Goal: Task Accomplishment & Management: Complete application form

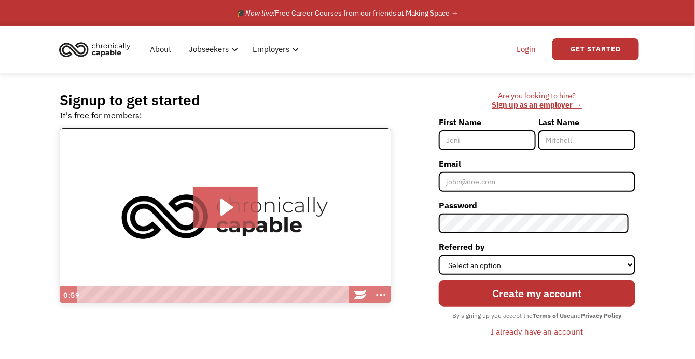
click at [526, 50] on link "Login" at bounding box center [527, 49] width 32 height 33
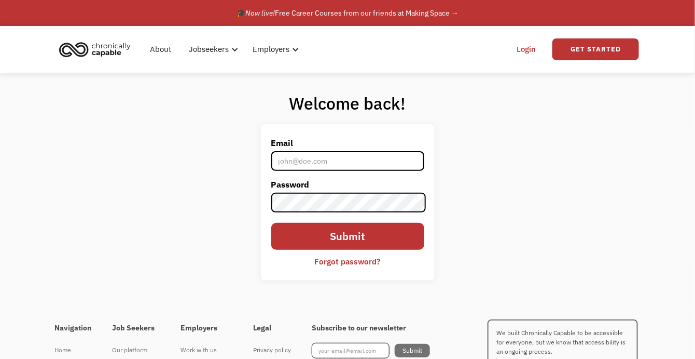
click at [363, 161] on input "Email" at bounding box center [347, 161] width 153 height 20
click at [468, 166] on div "Welcome back! Email Password Submit Forgot password? Thank you! Your submission…" at bounding box center [347, 191] width 695 height 236
click at [328, 60] on div "About Jobseekers info About our platform Our services verified_user Our employe…" at bounding box center [215, 49] width 318 height 33
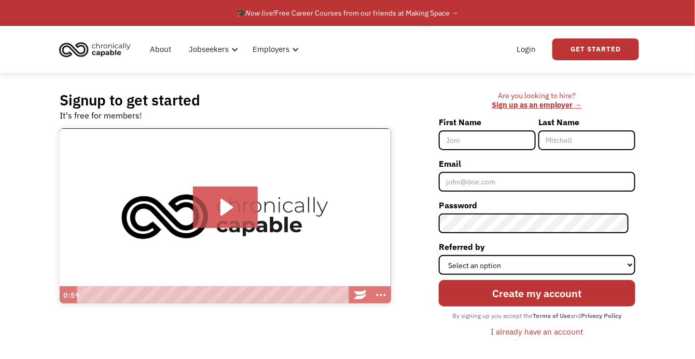
click at [501, 144] on input "First Name" at bounding box center [487, 140] width 97 height 20
type input "[PERSON_NAME]"
type input "Davey"
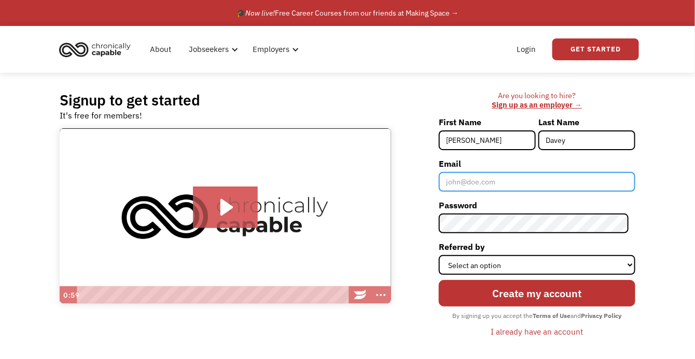
type input "createdingratitude@gmail.com"
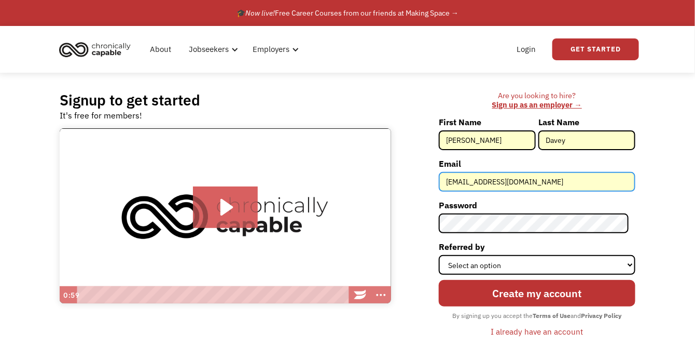
drag, startPoint x: 560, startPoint y: 184, endPoint x: 446, endPoint y: 185, distance: 114.1
click at [446, 185] on input "createdingratitude@gmail.com" at bounding box center [537, 182] width 197 height 20
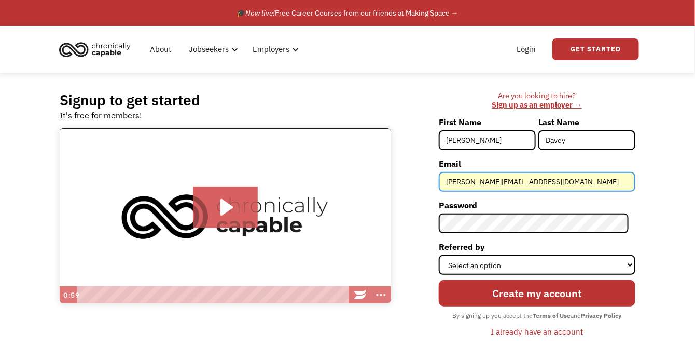
click at [476, 182] on input "jennifer.davey2019@gmail.com" at bounding box center [537, 182] width 197 height 20
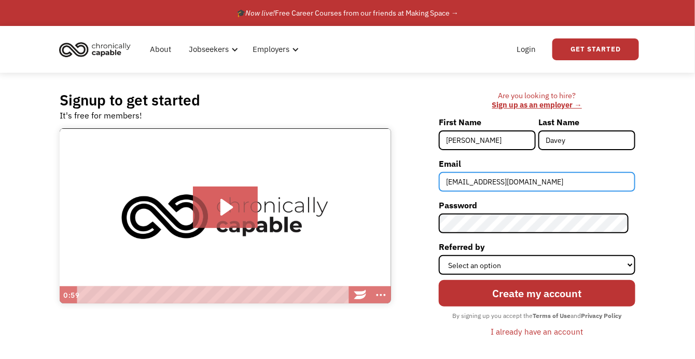
type input "[EMAIL_ADDRESS][DOMAIN_NAME]"
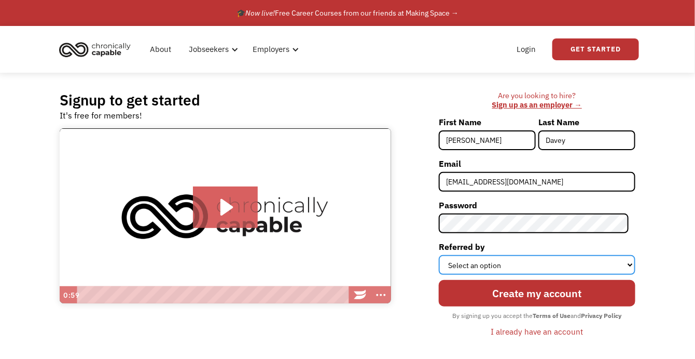
click at [538, 270] on select "Select an option Instagram Facebook Twitter Search Engine News Article Word of …" at bounding box center [537, 265] width 197 height 20
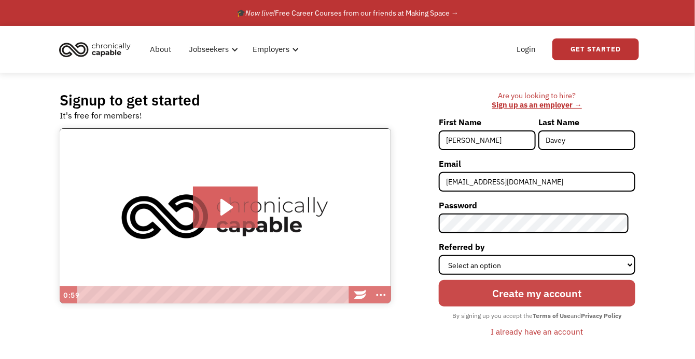
click at [529, 293] on input "Create my account" at bounding box center [537, 293] width 197 height 27
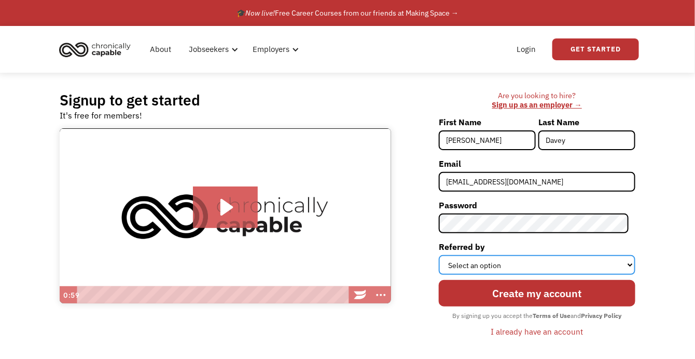
click at [471, 270] on select "Select an option Instagram Facebook Twitter Search Engine News Article Word of …" at bounding box center [537, 265] width 197 height 20
select select "Search Engine"
click at [446, 255] on select "Select an option Instagram Facebook Twitter Search Engine News Article Word of …" at bounding box center [537, 265] width 197 height 20
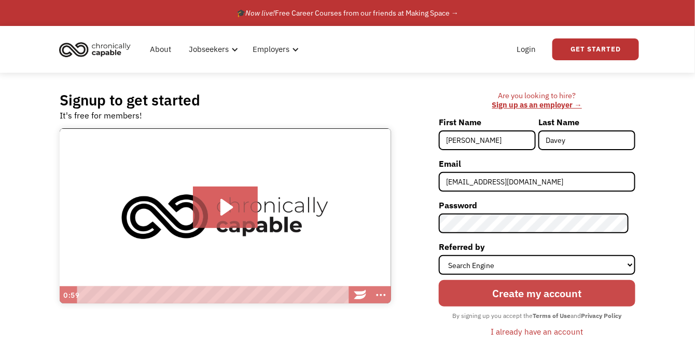
click at [484, 298] on input "Create my account" at bounding box center [537, 293] width 197 height 27
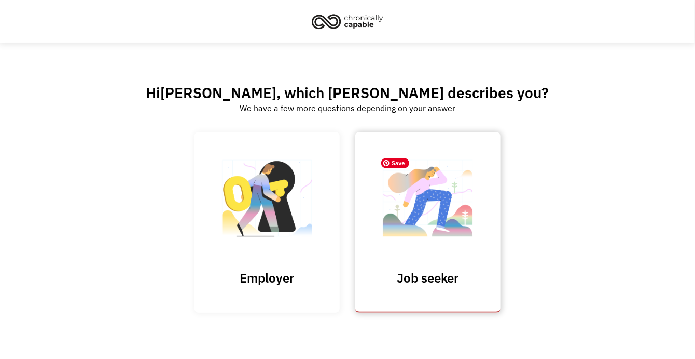
click at [433, 243] on img at bounding box center [428, 203] width 104 height 101
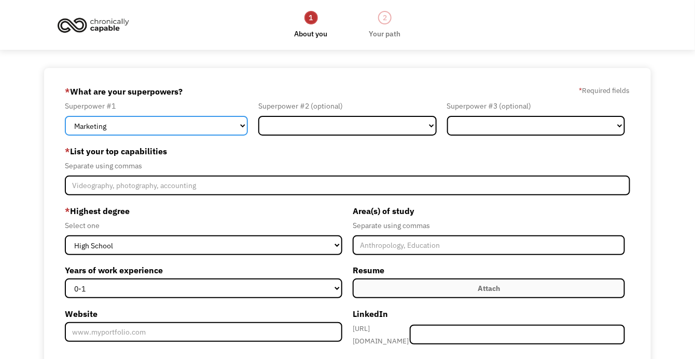
click at [202, 130] on select "Marketing Human Resources Finance Technology Operations Sales Industrial & Manu…" at bounding box center [156, 126] width 183 height 20
select select "Technology"
click at [65, 116] on select "Marketing Human Resources Finance Technology Operations Sales Industrial & Manu…" at bounding box center [156, 126] width 183 height 20
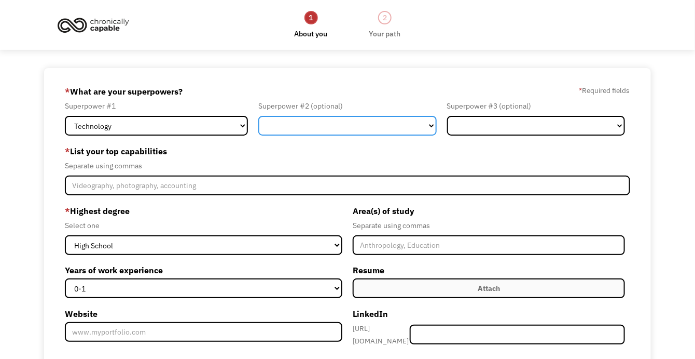
click at [322, 125] on select "Marketing Human Resources Finance Technology Operations Sales Industrial & Manu…" at bounding box center [347, 126] width 178 height 20
select select "Healthcare"
click at [258, 116] on select "Marketing Human Resources Finance Technology Operations Sales Industrial & Manu…" at bounding box center [347, 126] width 178 height 20
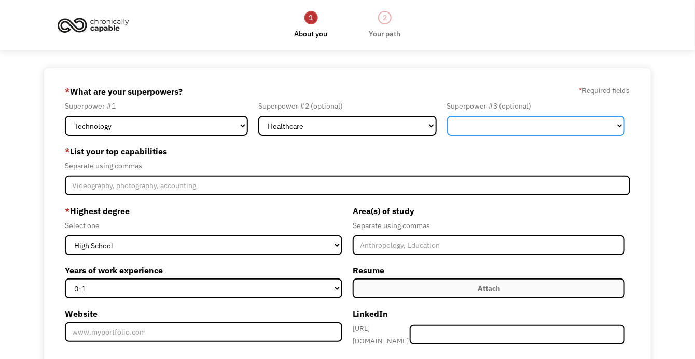
click at [483, 128] on select "Marketing Human Resources Finance Technology Operations Sales Industrial & Manu…" at bounding box center [536, 126] width 178 height 20
select select "Communications & Public Relations"
click at [447, 116] on select "Marketing Human Resources Finance Technology Operations Sales Industrial & Manu…" at bounding box center [536, 126] width 178 height 20
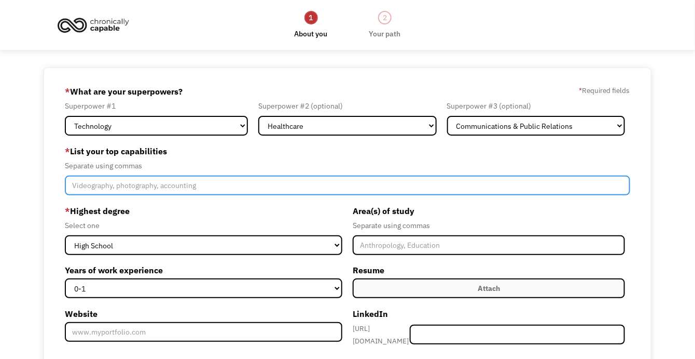
click at [200, 185] on input "Member-Create-Step1" at bounding box center [348, 185] width 566 height 20
type input "d"
type input "accessibility, requirement gathering, business analysis"
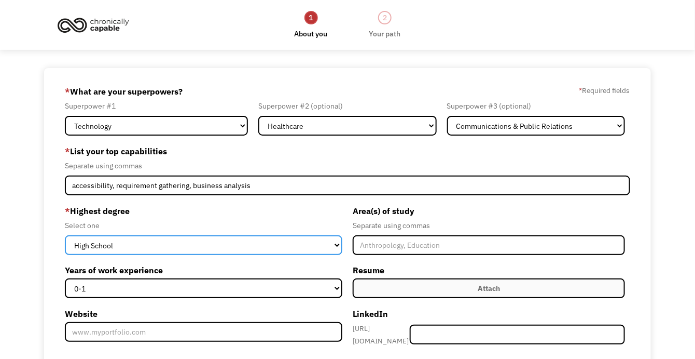
click at [241, 245] on select "High School Associates Bachelors Master's PhD" at bounding box center [204, 245] width 278 height 20
select select "bachelors"
click at [65, 235] on select "High School Associates Bachelors Master's PhD" at bounding box center [204, 245] width 278 height 20
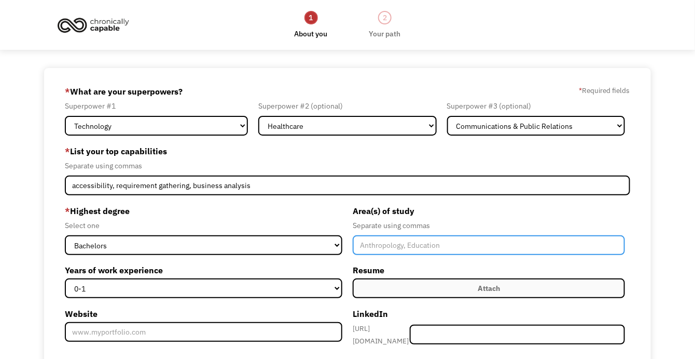
click at [420, 242] on input "Member-Create-Step1" at bounding box center [489, 245] width 272 height 20
type input "l"
type input "biology"
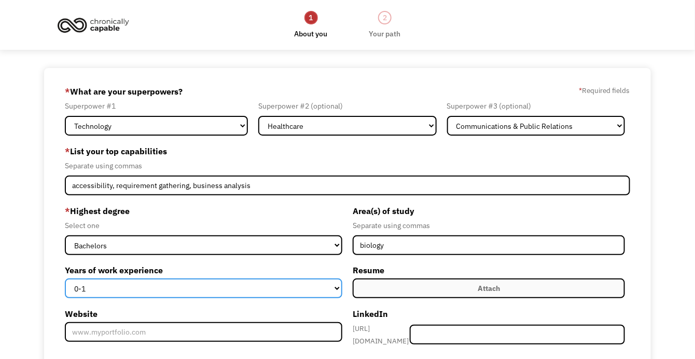
click at [327, 293] on select "0-1 2-4 5-10 11-15 15+" at bounding box center [204, 288] width 278 height 20
select select "11-15"
click at [65, 278] on select "0-1 2-4 5-10 11-15 15+" at bounding box center [204, 288] width 278 height 20
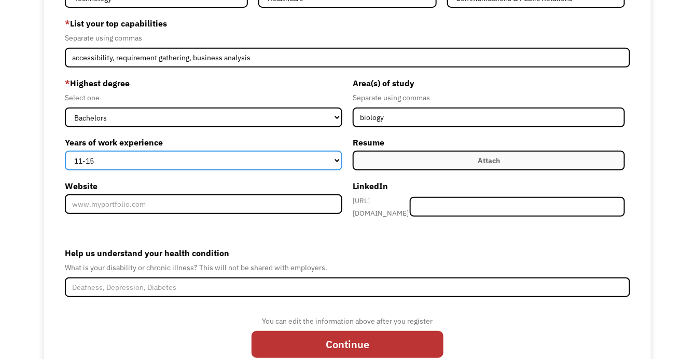
scroll to position [138, 0]
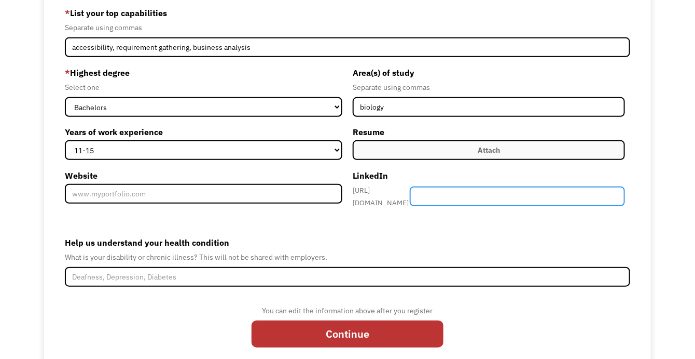
click at [477, 200] on input "Member-Create-Step1" at bounding box center [517, 196] width 215 height 20
type input "jenniferdavey"
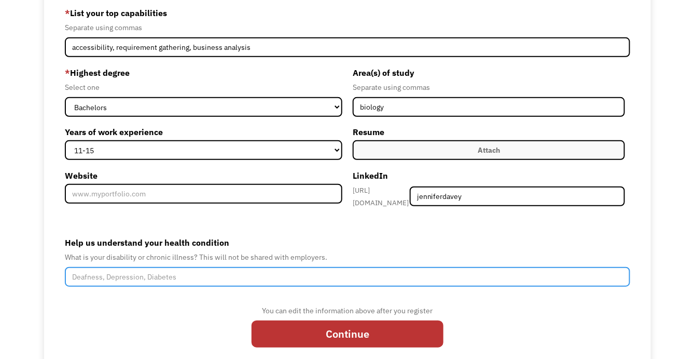
click at [313, 272] on input "Help us understand your health condition" at bounding box center [348, 277] width 566 height 20
type input "n"
type input "C"
click at [257, 271] on input "Narcolepsy, Cataplexy, Lymphedema, Lipedema," at bounding box center [348, 277] width 566 height 20
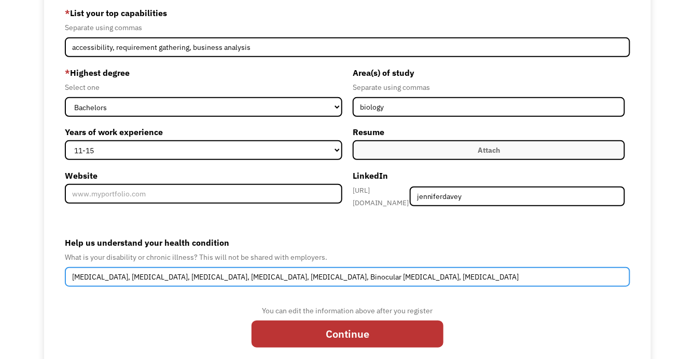
type input "Narcolepsy, Cataplexy, Lymphedema, Lipedema, Ankylosing Spondylitis, Post Concu…"
click at [252, 320] on input "Continue" at bounding box center [348, 333] width 192 height 27
type input "Please wait..."
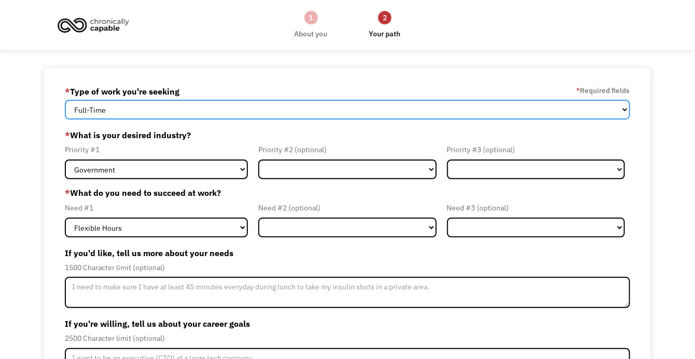
click at [191, 114] on select "Full-Time Part-Time Both Full-Time and Part-Time" at bounding box center [348, 110] width 566 height 20
select select "Both Full-Time and Part-Time"
click at [65, 100] on select "Full-Time Part-Time Both Full-Time and Part-Time" at bounding box center [348, 110] width 566 height 20
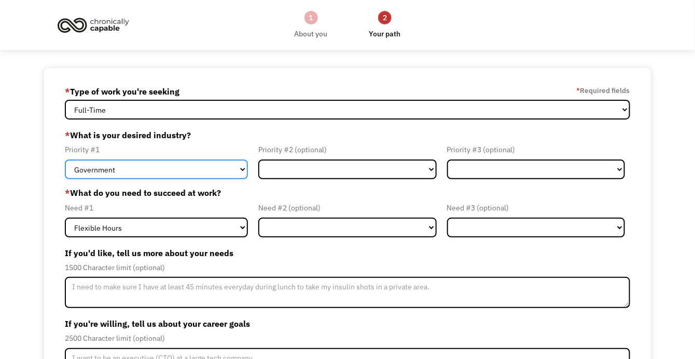
click at [183, 171] on select "Government Finance & Insurance Health & Social Care Tech & Engineering Creative…" at bounding box center [156, 169] width 183 height 20
select select "Tech & Engineering"
click at [65, 159] on select "Government Finance & Insurance Health & Social Care Tech & Engineering Creative…" at bounding box center [156, 169] width 183 height 20
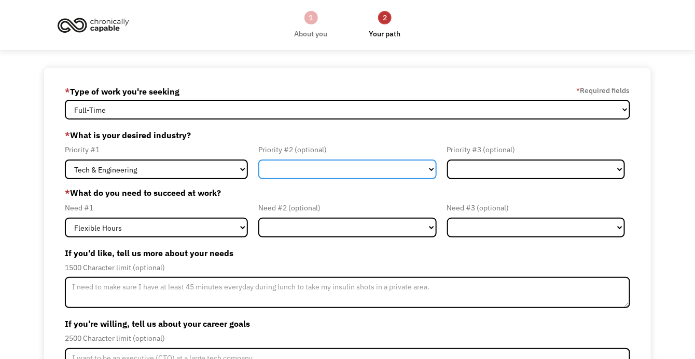
click at [267, 171] on select "Government Finance & Insurance Health & Social Care Tech & Engineering Creative…" at bounding box center [347, 169] width 178 height 20
select select "Creative & Design"
click at [258, 159] on select "Government Finance & Insurance Health & Social Care Tech & Engineering Creative…" at bounding box center [347, 169] width 178 height 20
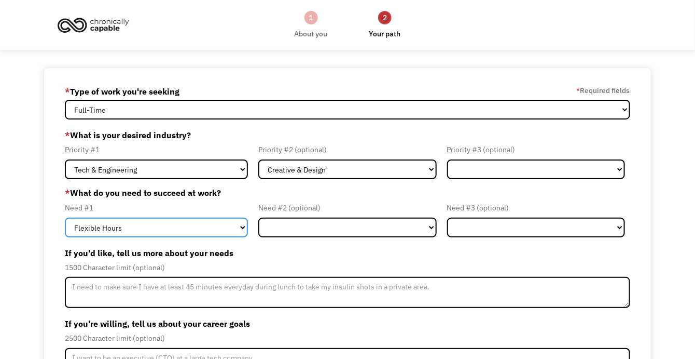
click at [150, 227] on select "Flexible Hours Remote Work Service Animal On-site Accommodations Visual Support…" at bounding box center [156, 227] width 183 height 20
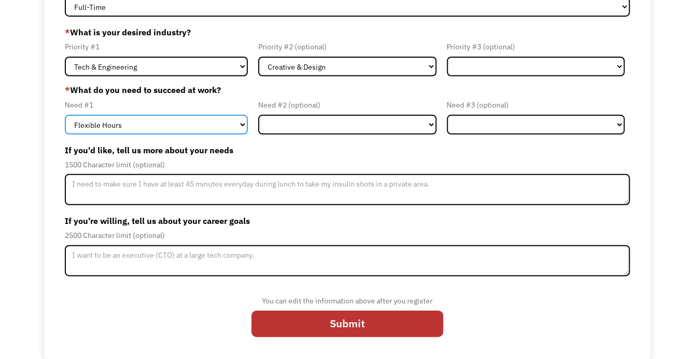
click at [126, 121] on select "Flexible Hours Remote Work Service Animal On-site Accommodations Visual Support…" at bounding box center [156, 125] width 183 height 20
select select "Remote Work"
click at [65, 115] on select "Flexible Hours Remote Work Service Animal On-site Accommodations Visual Support…" at bounding box center [156, 125] width 183 height 20
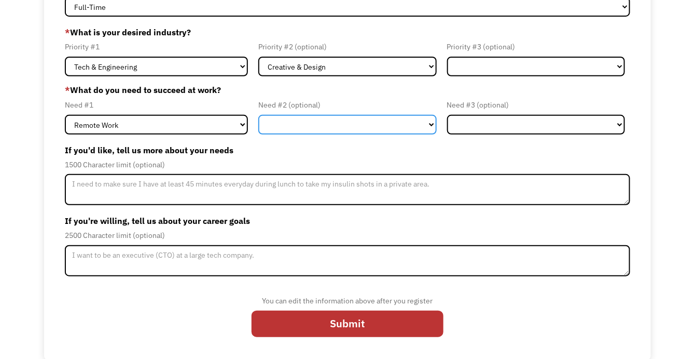
click at [286, 123] on select "Flexible Hours Remote Work Service Animal On-site Accommodations Visual Support…" at bounding box center [347, 125] width 178 height 20
select select "Flexible Hours"
click at [258, 115] on select "Flexible Hours Remote Work Service Animal On-site Accommodations Visual Support…" at bounding box center [347, 125] width 178 height 20
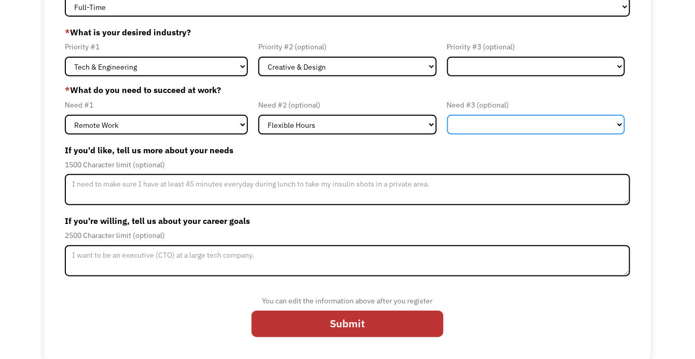
click at [490, 128] on select "Flexible Hours Remote Work Service Animal On-site Accommodations Visual Support…" at bounding box center [536, 125] width 178 height 20
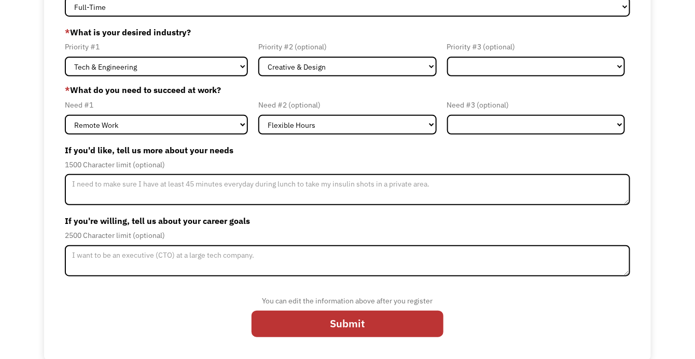
click at [402, 149] on label "If you'd like, tell us more about your needs" at bounding box center [348, 150] width 566 height 17
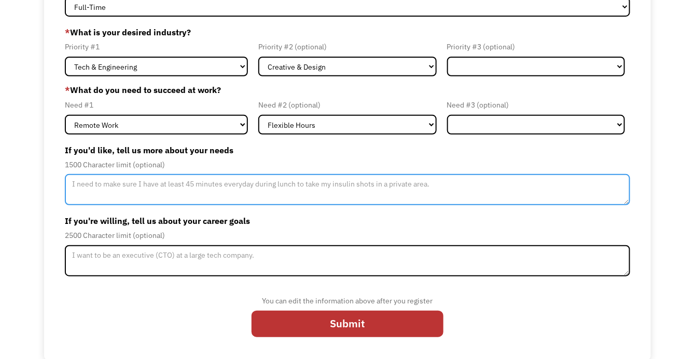
click at [187, 186] on textarea "Member-Update-Form-Step2" at bounding box center [348, 189] width 566 height 31
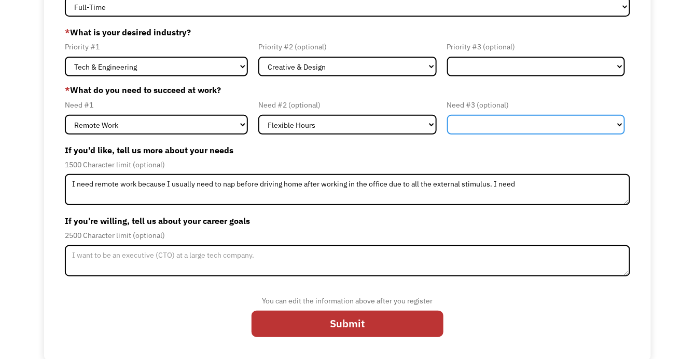
click at [459, 122] on select "Flexible Hours Remote Work Service Animal On-site Accommodations Visual Support…" at bounding box center [536, 125] width 178 height 20
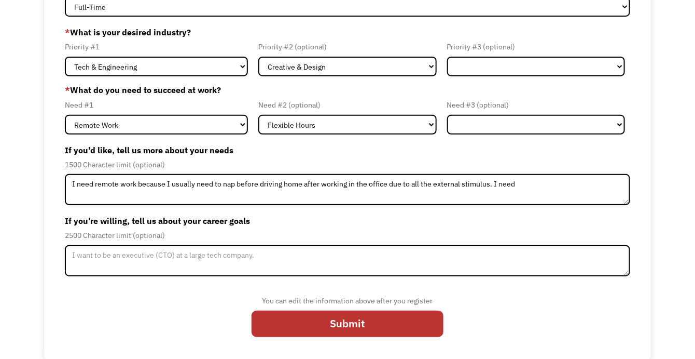
click at [422, 169] on div "1500 Character limit (optional)" at bounding box center [348, 164] width 566 height 12
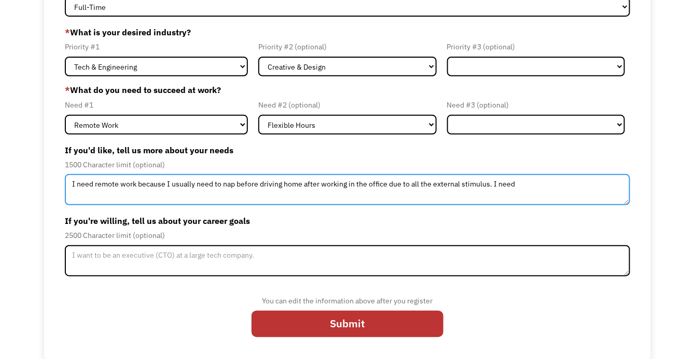
click at [167, 185] on textarea "I need remote work because I usually need to nap before driving home after work…" at bounding box center [348, 189] width 566 height 31
drag, startPoint x: 70, startPoint y: 185, endPoint x: 159, endPoint y: 198, distance: 89.7
click at [159, 198] on textarea "I need remote work because I usually need to nap before driving home after work…" at bounding box center [348, 189] width 566 height 31
click at [231, 183] on textarea "Remote work due to [MEDICAL_DATA] (need nap before drive home)" at bounding box center [348, 189] width 566 height 31
click at [307, 183] on textarea "Remote work due to [MEDICAL_DATA] (need nap before or mid-drive home)" at bounding box center [348, 189] width 566 height 31
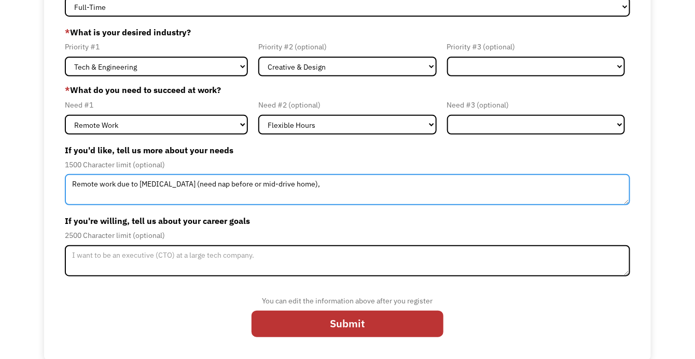
click at [74, 186] on textarea "Remote work due to [MEDICAL_DATA] (need nap before or mid-drive home)," at bounding box center [348, 189] width 566 height 31
click at [157, 183] on textarea "Need remote work due to [MEDICAL_DATA] (need nap before or mid-drive home)," at bounding box center [348, 189] width 566 height 31
click at [146, 185] on textarea "Need remote work due to (1) [MEDICAL_DATA] (need nap before or mid-drive home) …" at bounding box center [348, 189] width 566 height 31
drag, startPoint x: 168, startPoint y: 184, endPoint x: 43, endPoint y: 178, distance: 125.7
click at [43, 178] on div "68c076f5b5396a2ca8de16cb jenniferdavey2019@gmail.com Jennifer Davey * Type of w…" at bounding box center [347, 162] width 695 height 394
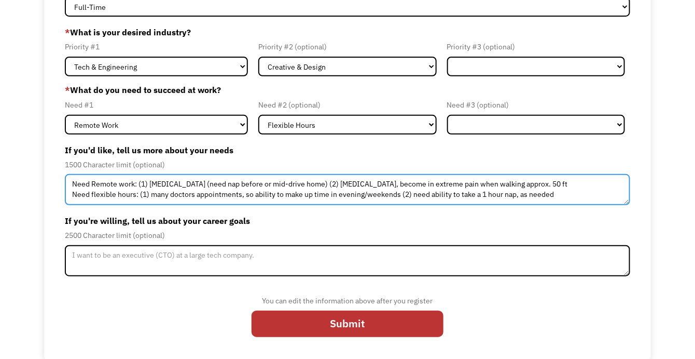
drag, startPoint x: 152, startPoint y: 197, endPoint x: 256, endPoint y: 194, distance: 104.3
click at [256, 194] on textarea "Need Remote work: (1) narcolepsy (need nap before or mid-drive home) (2) diffic…" at bounding box center [348, 189] width 566 height 31
drag, startPoint x: 297, startPoint y: 195, endPoint x: 308, endPoint y: 196, distance: 10.9
click at [308, 196] on textarea "Need Remote work: (1) narcolepsy (need nap before or mid-drive home) (2) diffic…" at bounding box center [348, 189] width 566 height 31
drag, startPoint x: 140, startPoint y: 192, endPoint x: 152, endPoint y: 192, distance: 11.4
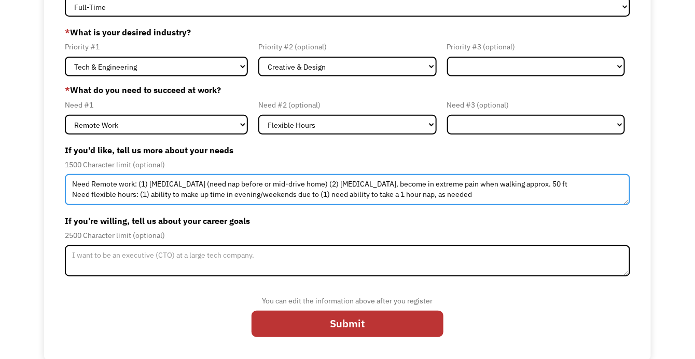
click at [152, 192] on textarea "Need Remote work: (1) narcolepsy (need nap before or mid-drive home) (2) diffic…" at bounding box center [348, 189] width 566 height 31
drag, startPoint x: 320, startPoint y: 195, endPoint x: 366, endPoint y: 193, distance: 46.2
click at [366, 193] on textarea "Need Remote work: (1) narcolepsy (need nap before or mid-drive home) (2) diffic…" at bounding box center [348, 189] width 566 height 31
click at [341, 200] on textarea "Need Remote work: (1) narcolepsy (need nap before or mid-drive home) (2) diffic…" at bounding box center [348, 189] width 566 height 31
click at [431, 192] on textarea "Need Remote work: (1) narcolepsy (need nap before or mid-drive home) (2) diffic…" at bounding box center [348, 189] width 566 height 31
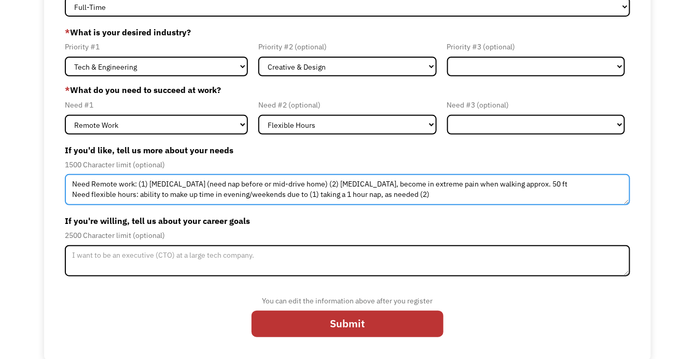
paste textarea "many doctors appointments, so"
click at [431, 192] on textarea "Need Remote work: (1) narcolepsy (need nap before or mid-drive home) (2) diffic…" at bounding box center [348, 189] width 566 height 31
click at [435, 195] on textarea "Need Remote work: (1) narcolepsy (need nap before or mid-drive home) (2) diffic…" at bounding box center [348, 189] width 566 height 31
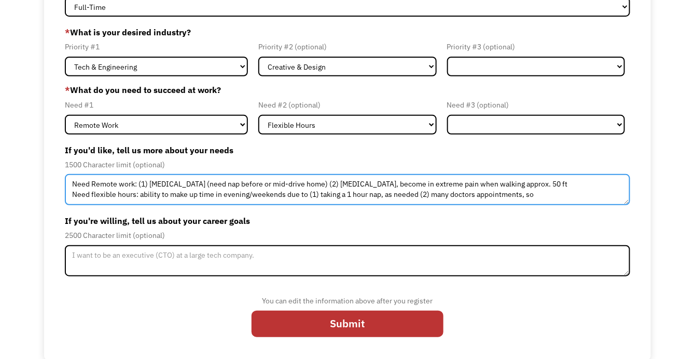
click at [435, 195] on textarea "Need Remote work: (1) narcolepsy (need nap before or mid-drive home) (2) diffic…" at bounding box center [348, 189] width 566 height 31
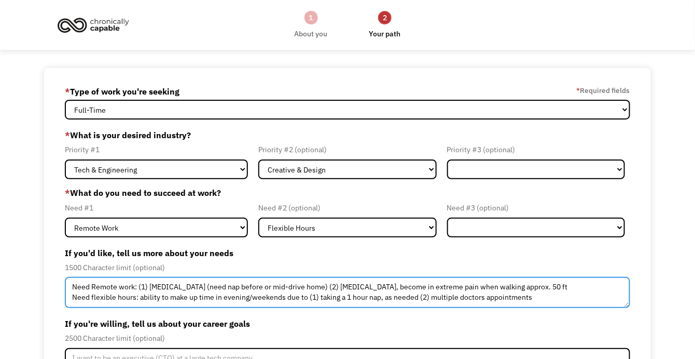
type textarea "Need Remote work: (1) narcolepsy (need nap before or mid-drive home) (2) diffic…"
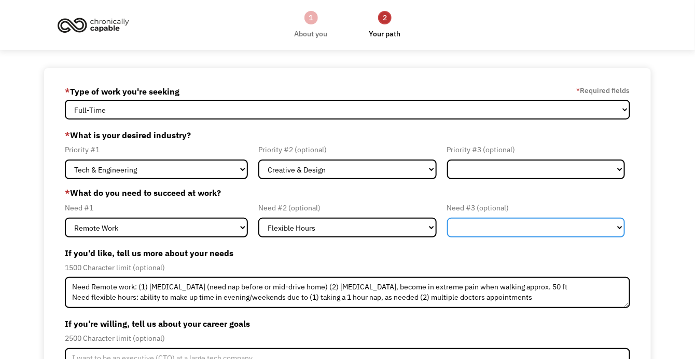
click at [476, 227] on select "Flexible Hours Remote Work Service Animal On-site Accommodations Visual Support…" at bounding box center [536, 227] width 178 height 20
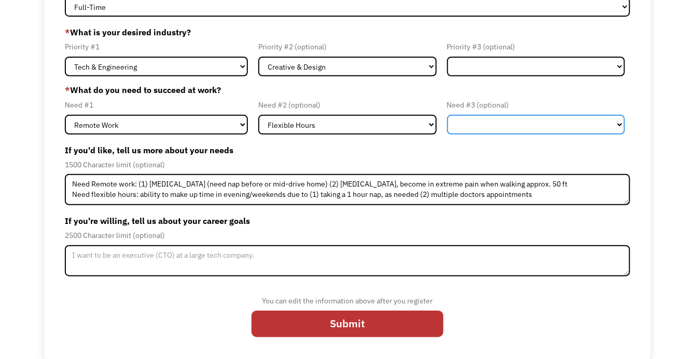
click at [472, 122] on select "Flexible Hours Remote Work Service Animal On-site Accommodations Visual Support…" at bounding box center [536, 125] width 178 height 20
click at [447, 115] on select "Flexible Hours Remote Work Service Animal On-site Accommodations Visual Support…" at bounding box center [536, 125] width 178 height 20
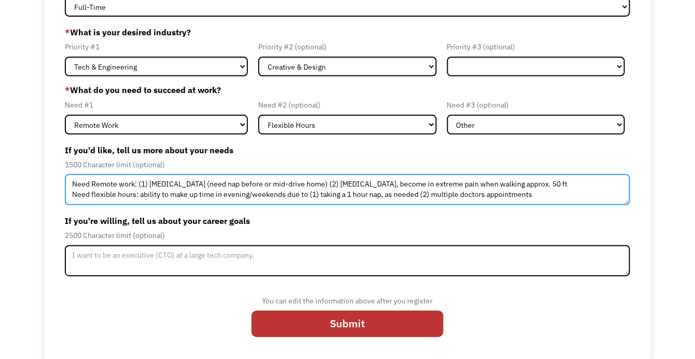
click at [542, 199] on textarea "Need Remote work: (1) narcolepsy (need nap before or mid-drive home) (2) diffic…" at bounding box center [348, 189] width 566 height 31
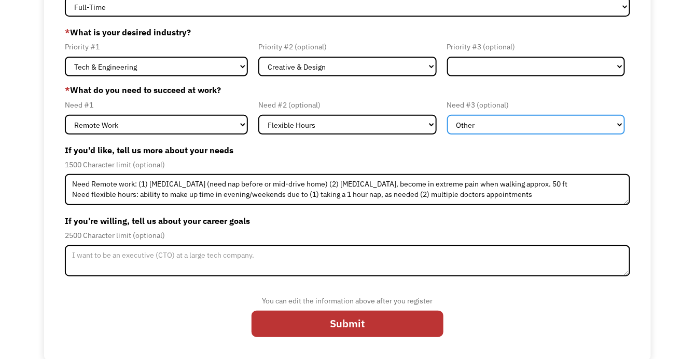
click at [504, 123] on select "Flexible Hours Remote Work Service Animal On-site Accommodations Visual Support…" at bounding box center [536, 125] width 178 height 20
select select "Hearing Support"
click at [447, 115] on select "Flexible Hours Remote Work Service Animal On-site Accommodations Visual Support…" at bounding box center [536, 125] width 178 height 20
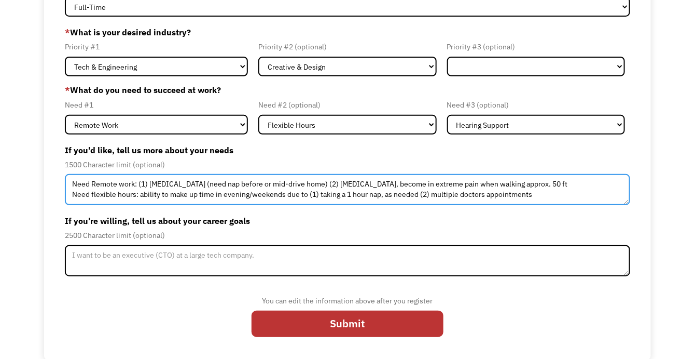
click at [554, 195] on textarea "Need Remote work: (1) narcolepsy (need nap before or mid-drive home) (2) diffic…" at bounding box center [348, 189] width 566 height 31
type textarea "Need Remote work: (1) narcolepsy (need nap before or mid-drive home) (2) diffic…"
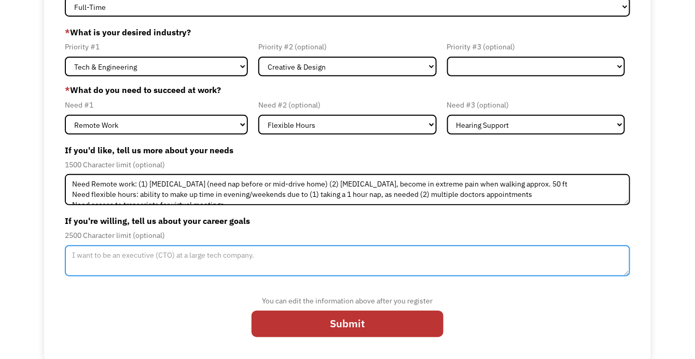
click at [210, 256] on textarea "Member-Update-Form-Step2" at bounding box center [348, 260] width 566 height 31
type textarea "I"
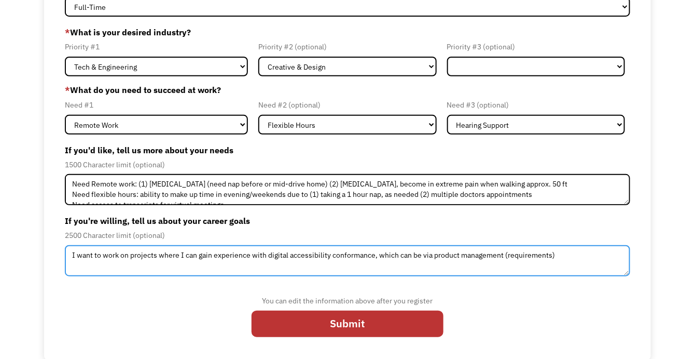
click at [132, 253] on textarea "I want to work on projects where I can gain experience with digital accessibili…" at bounding box center [348, 260] width 566 height 31
click at [561, 255] on textarea "I want to work on projects where I can gain experience with digital accessibili…" at bounding box center [348, 260] width 566 height 31
click at [432, 256] on textarea "I want to work on projects where I can gain experience with digital accessibili…" at bounding box center [348, 260] width 566 height 31
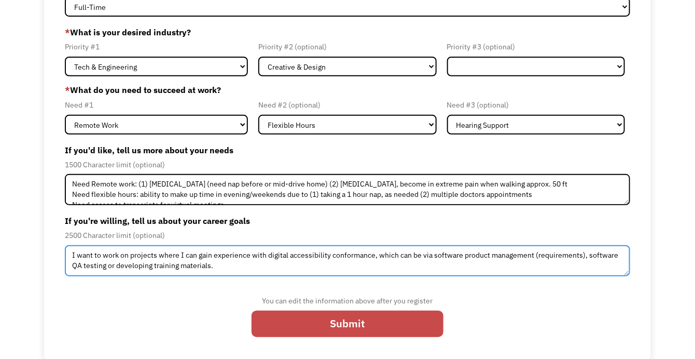
type textarea "I want to work on projects where I can gain experience with digital accessibili…"
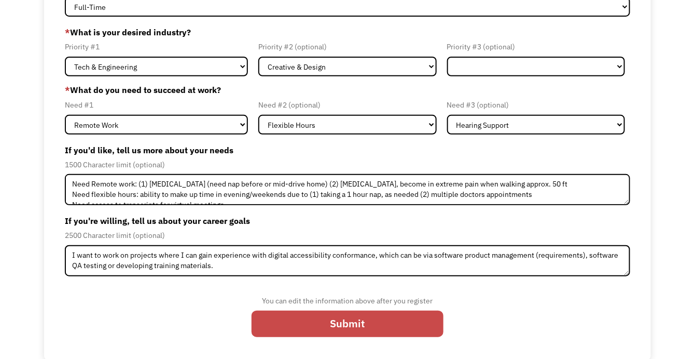
click at [395, 326] on input "Submit" at bounding box center [348, 323] width 192 height 27
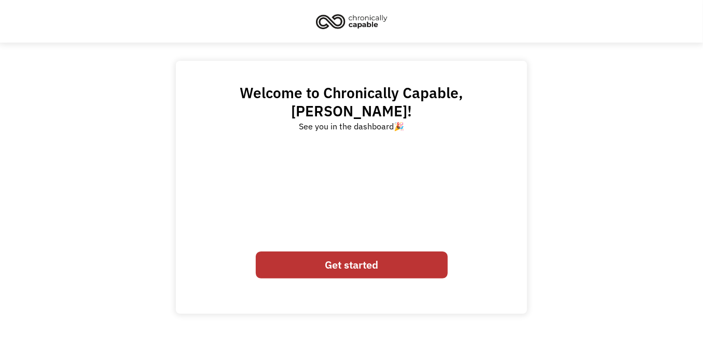
click at [378, 252] on link "Get started" at bounding box center [352, 264] width 192 height 27
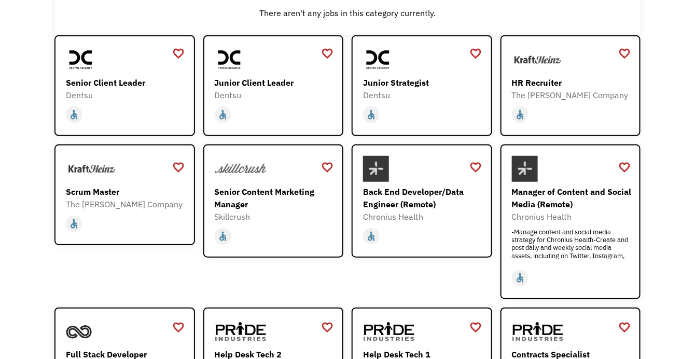
scroll to position [277, 0]
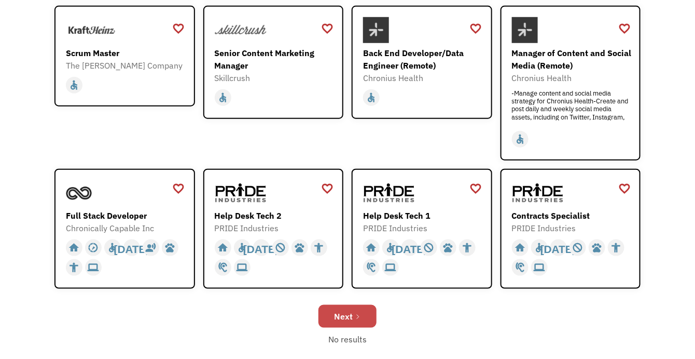
click at [347, 320] on div "Next" at bounding box center [343, 316] width 19 height 12
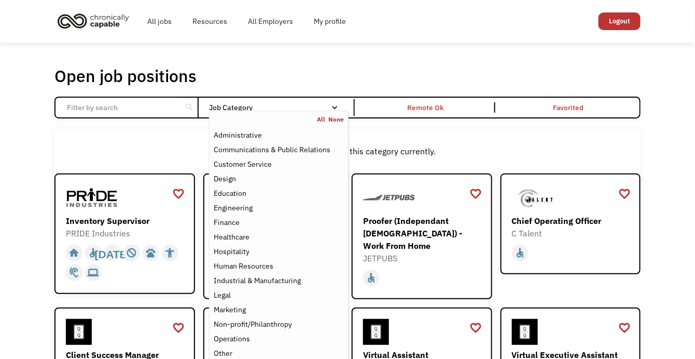
click at [271, 107] on div "Job Category" at bounding box center [279, 107] width 140 height 7
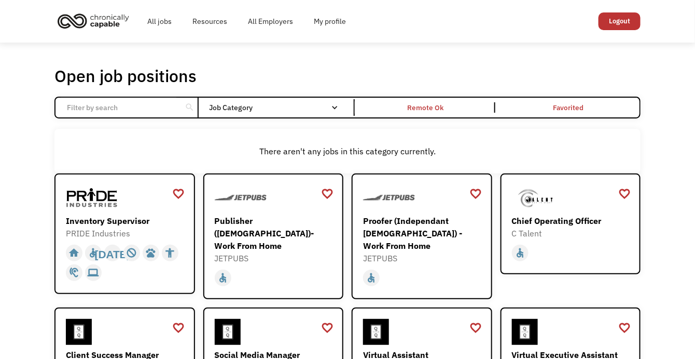
click at [271, 109] on div "Job Category" at bounding box center [279, 107] width 140 height 7
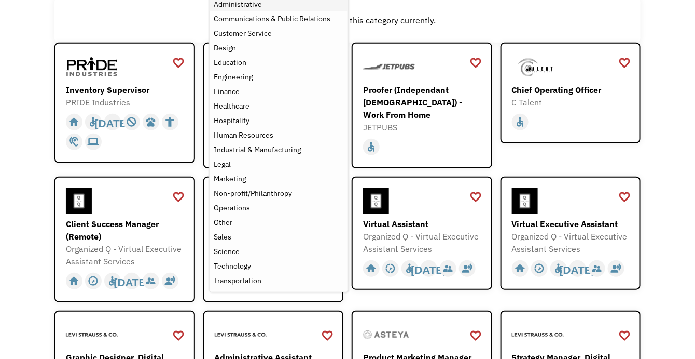
scroll to position [138, 0]
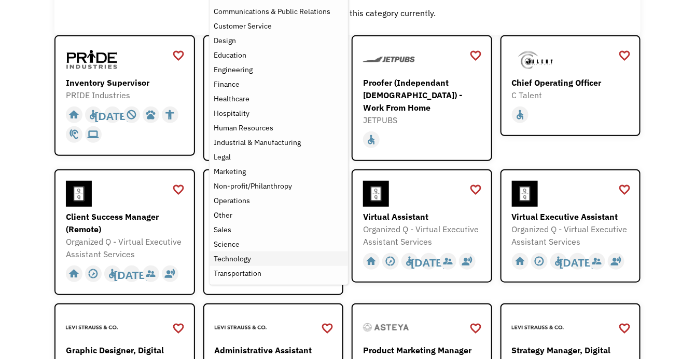
click at [247, 256] on div "Technology" at bounding box center [232, 258] width 37 height 12
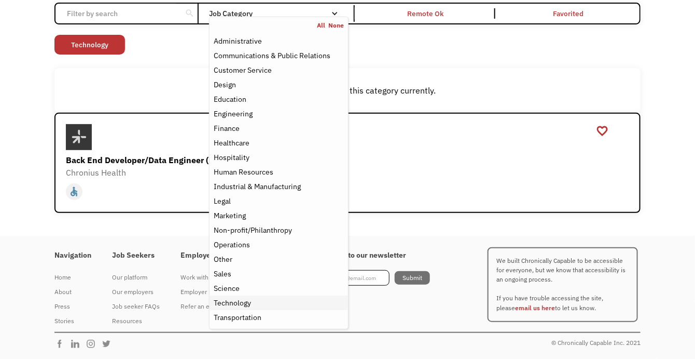
scroll to position [92, 0]
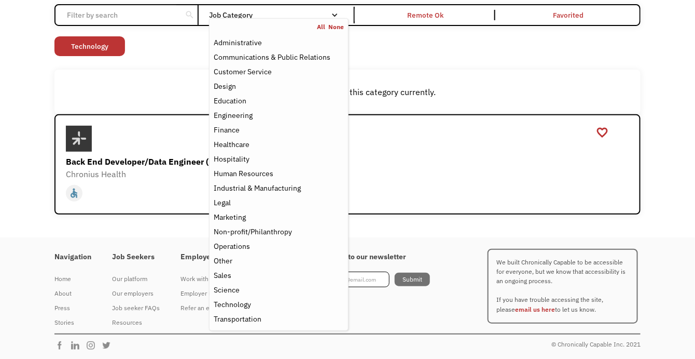
click at [13, 205] on div "Open job positions You have X liked items Search search Filter by category Admi…" at bounding box center [347, 93] width 695 height 287
click at [332, 28] on link "None" at bounding box center [336, 27] width 16 height 8
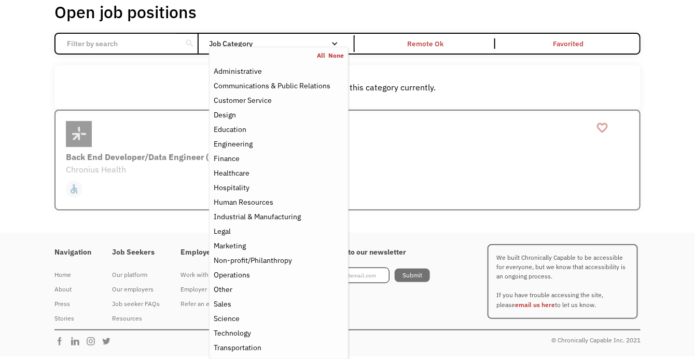
scroll to position [92, 0]
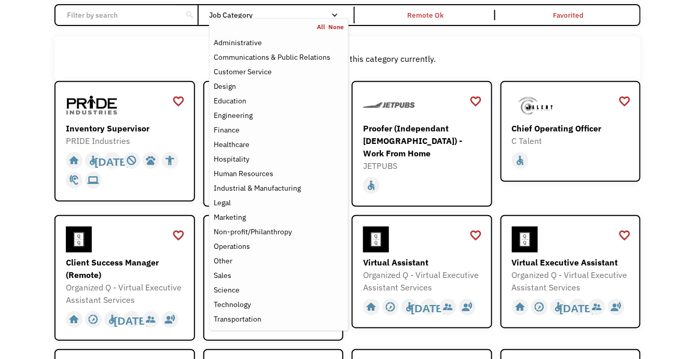
click at [372, 40] on div "There aren't any jobs in this category currently." at bounding box center [347, 58] width 586 height 44
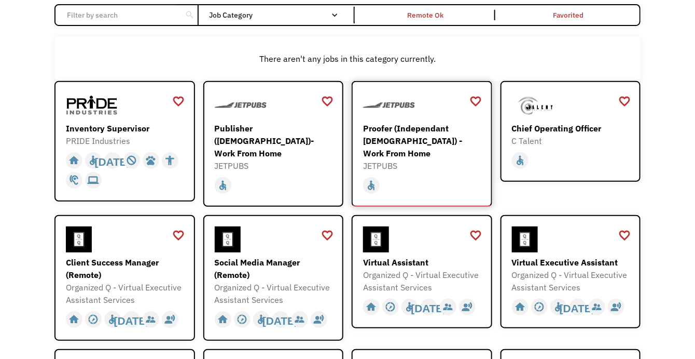
click at [412, 128] on div "Proofer (Independant [DEMOGRAPHIC_DATA]) - Work From Home" at bounding box center [423, 140] width 120 height 37
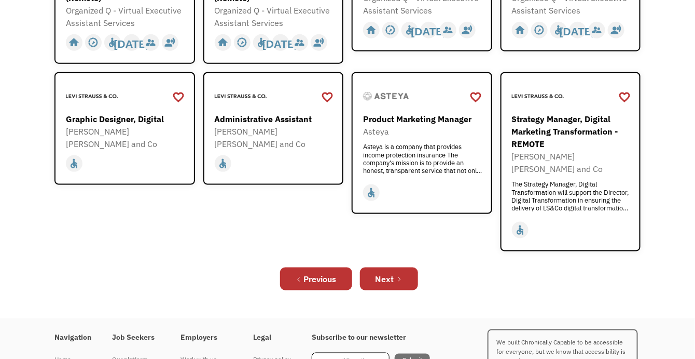
scroll to position [432, 0]
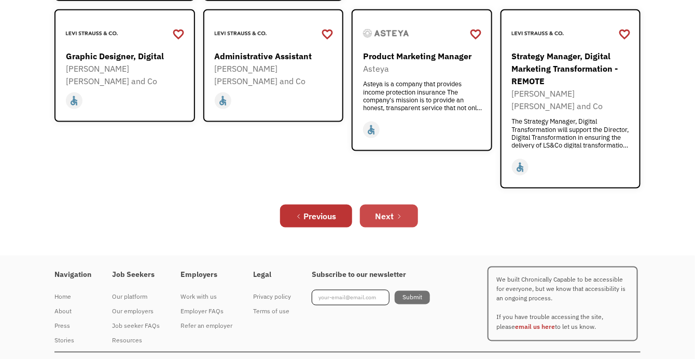
click at [395, 204] on link "Next" at bounding box center [389, 215] width 58 height 23
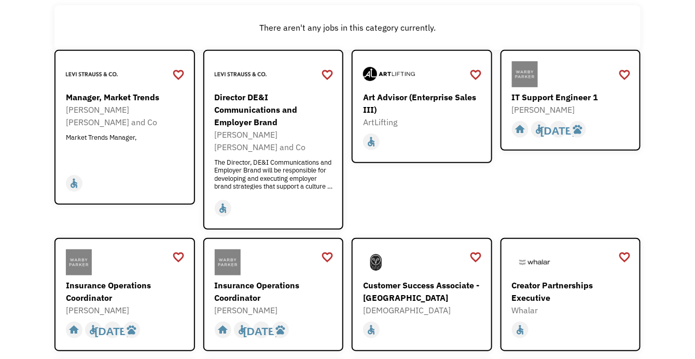
scroll to position [138, 0]
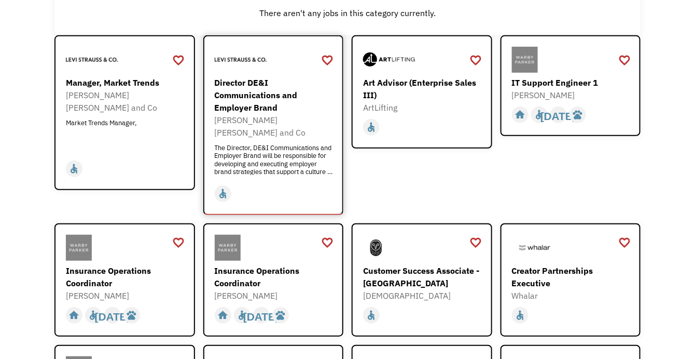
click at [231, 99] on div "Director DE&I Communications and Employer Brand" at bounding box center [275, 94] width 120 height 37
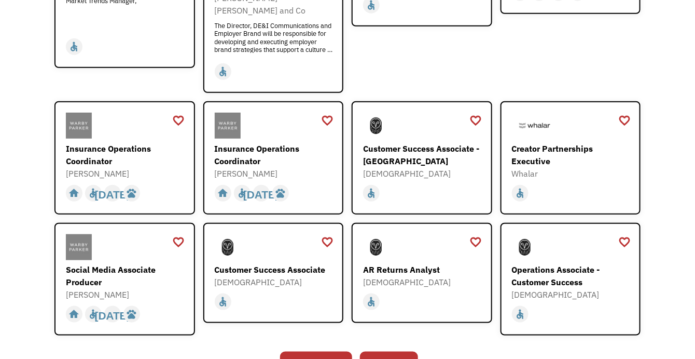
scroll to position [277, 0]
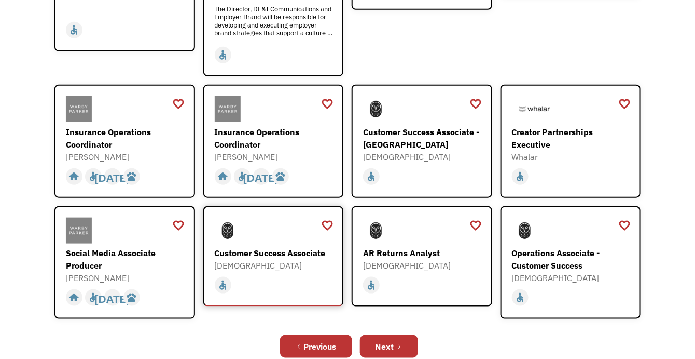
click at [285, 246] on div "Customer Success Associate" at bounding box center [275, 252] width 120 height 12
click at [385, 340] on div "Next" at bounding box center [385, 346] width 19 height 12
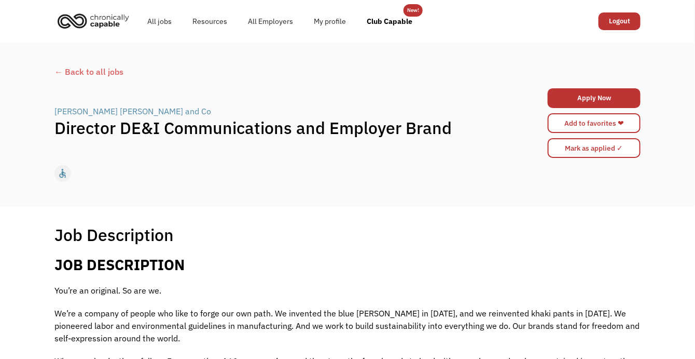
scroll to position [138, 0]
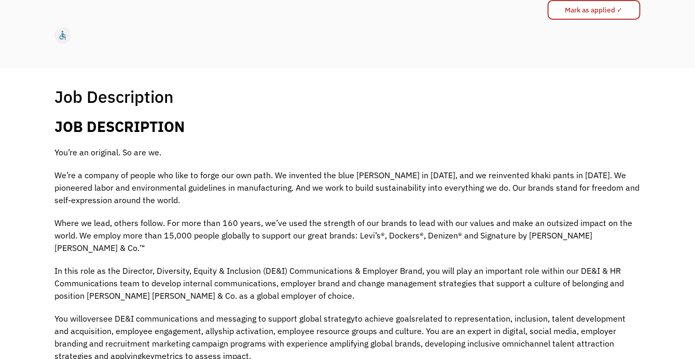
drag, startPoint x: 314, startPoint y: 240, endPoint x: 200, endPoint y: 247, distance: 113.9
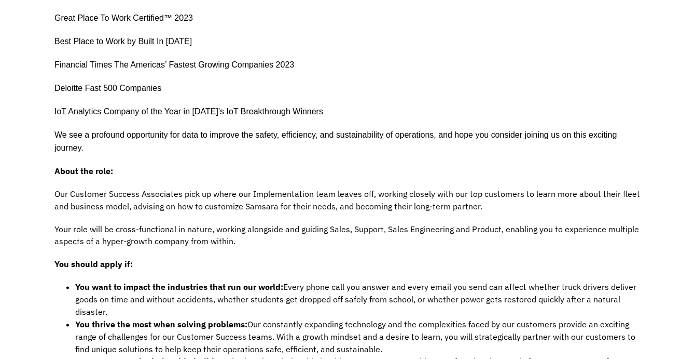
scroll to position [553, 0]
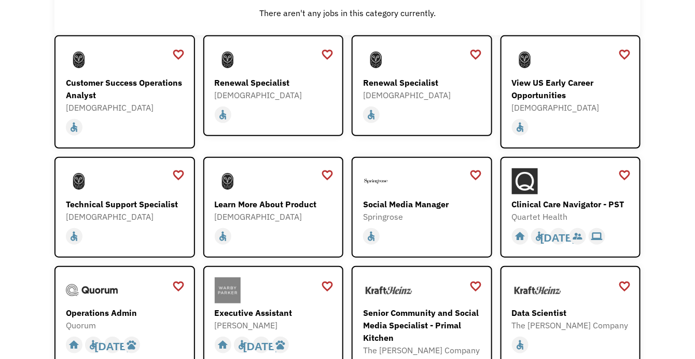
scroll to position [277, 0]
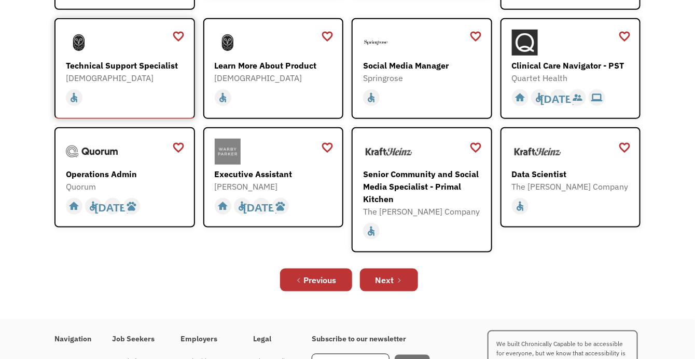
click at [117, 64] on div "Technical Support Specialist" at bounding box center [126, 65] width 120 height 12
click at [384, 276] on div "Next" at bounding box center [385, 279] width 19 height 12
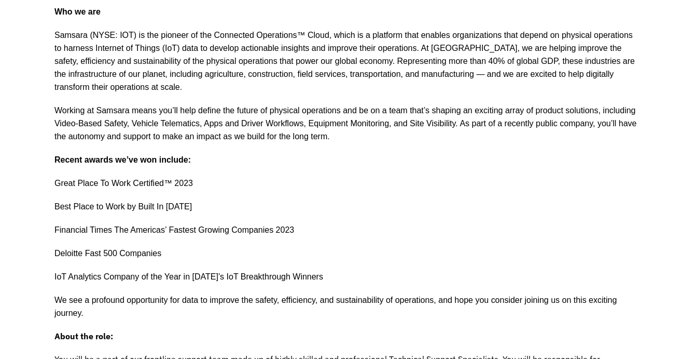
scroll to position [277, 0]
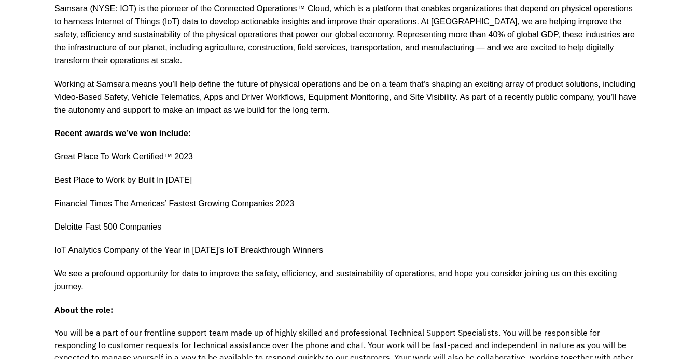
drag, startPoint x: 0, startPoint y: 0, endPoint x: 29, endPoint y: 204, distance: 206.5
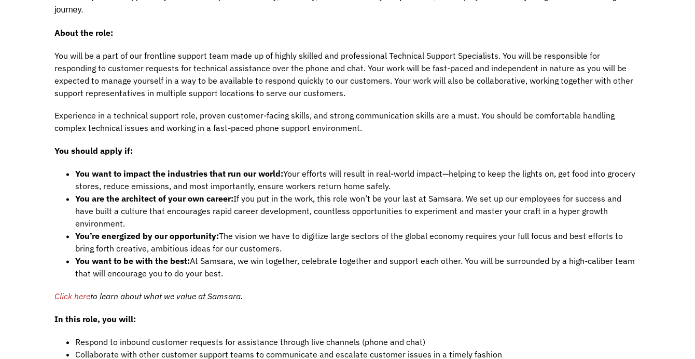
scroll to position [692, 0]
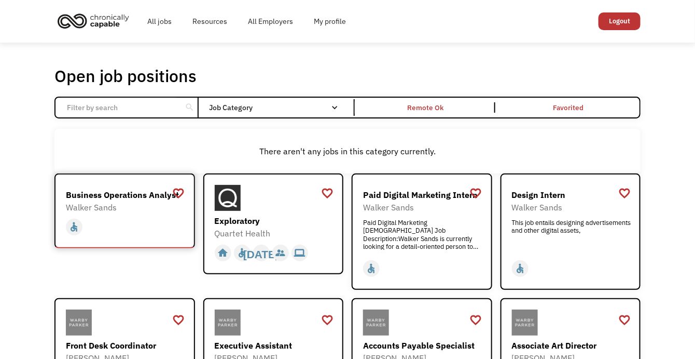
click at [98, 195] on div "Business Operations Analyst" at bounding box center [126, 194] width 120 height 12
click at [520, 192] on div "Design Intern" at bounding box center [572, 194] width 120 height 12
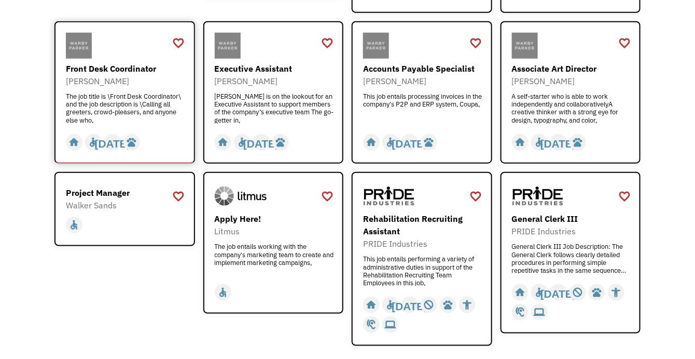
scroll to position [415, 0]
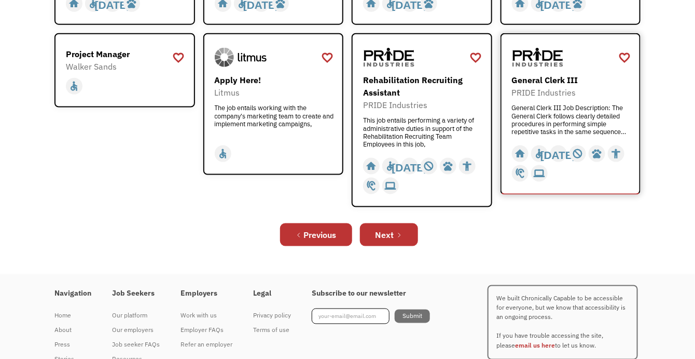
click at [538, 58] on img at bounding box center [538, 58] width 52 height 26
click at [380, 233] on div "Next" at bounding box center [385, 234] width 19 height 12
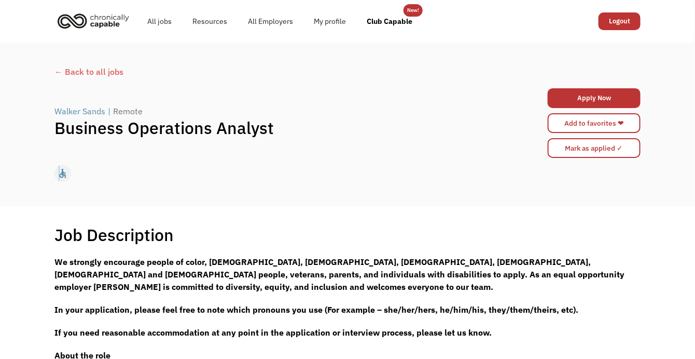
drag, startPoint x: 0, startPoint y: 0, endPoint x: 60, endPoint y: 200, distance: 208.5
click at [60, 200] on div "← Back to all jobs Walker Sands | Remote Business Operations Analyst Apply Now …" at bounding box center [347, 124] width 695 height 163
click at [607, 118] on link "Add to favorites ❤" at bounding box center [594, 123] width 93 height 20
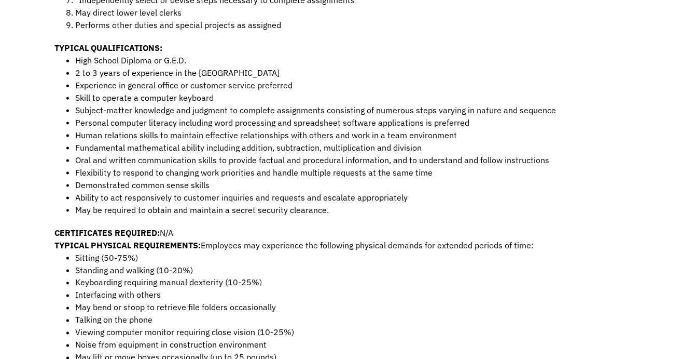
scroll to position [415, 0]
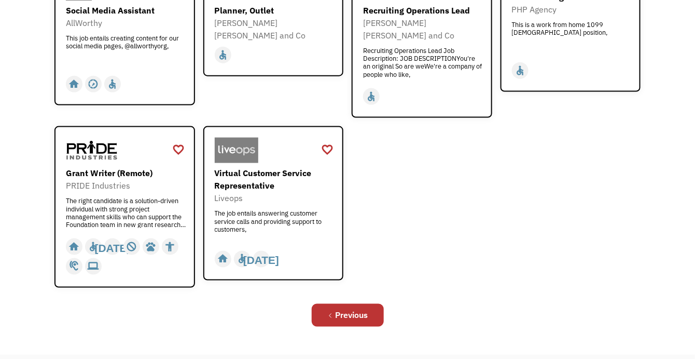
scroll to position [415, 0]
